Goal: Task Accomplishment & Management: Manage account settings

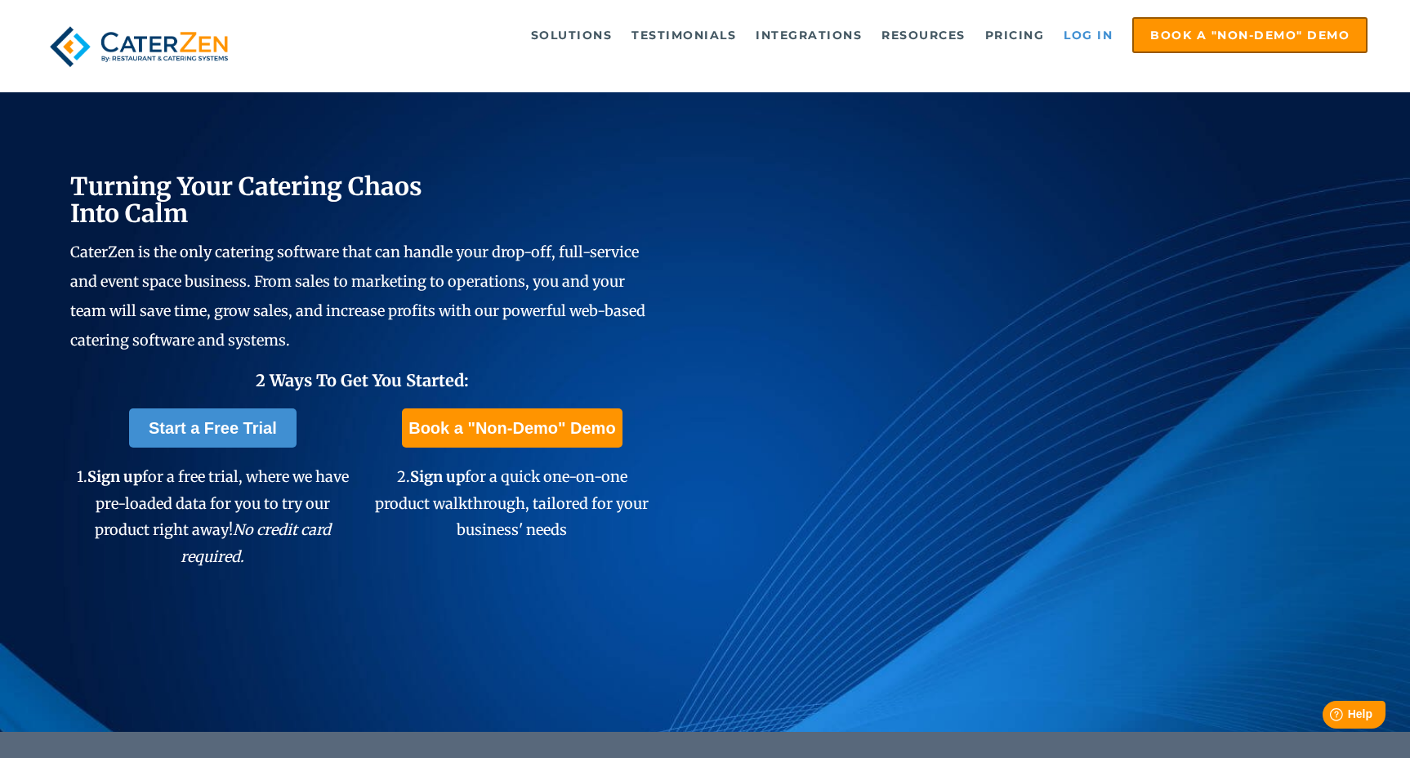
click at [1092, 37] on link "Log in" at bounding box center [1088, 35] width 65 height 33
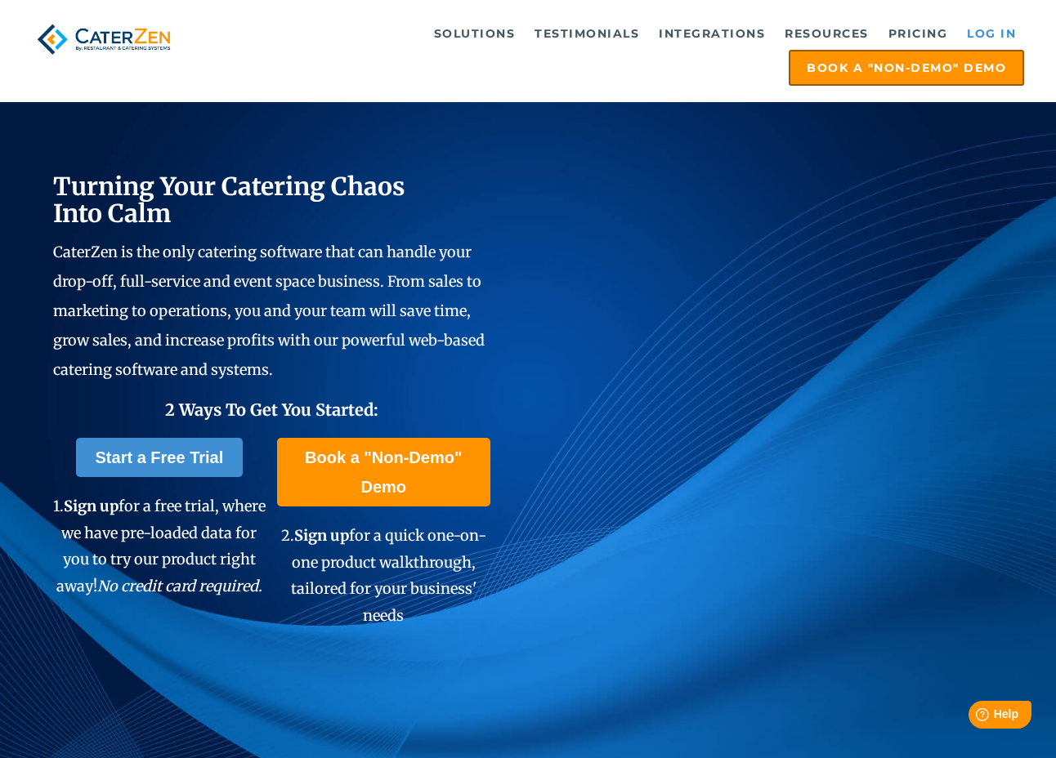
click at [1003, 33] on link "Log in" at bounding box center [990, 33] width 65 height 33
click at [996, 35] on link "Log in" at bounding box center [991, 33] width 65 height 33
